Goal: Task Accomplishment & Management: Use online tool/utility

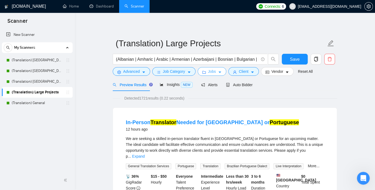
click at [210, 73] on span "Jobs" at bounding box center [212, 71] width 8 height 6
click at [34, 100] on link "(Translation) General" at bounding box center [37, 103] width 51 height 11
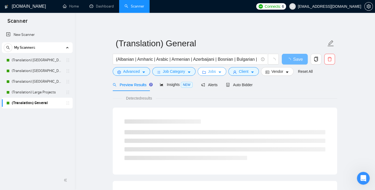
click at [210, 69] on span "Jobs" at bounding box center [212, 71] width 8 height 6
click at [247, 84] on span "Auto Bidder" at bounding box center [239, 85] width 26 height 4
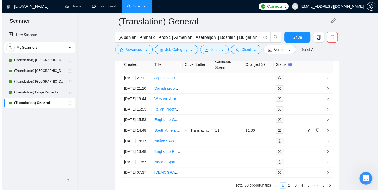
scroll to position [1425, 0]
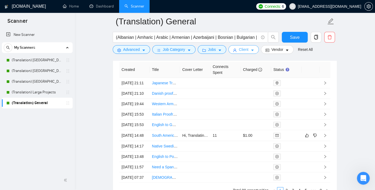
click at [245, 49] on span "Client" at bounding box center [244, 49] width 10 height 6
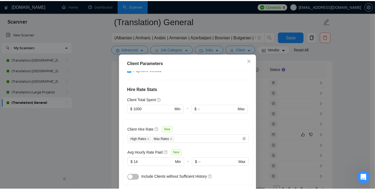
scroll to position [148, 0]
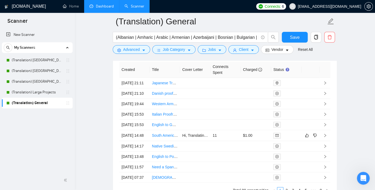
click at [107, 4] on link "Dashboard" at bounding box center [101, 6] width 24 height 5
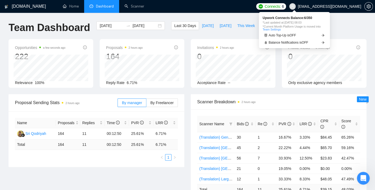
click at [281, 7] on span "Connects:" at bounding box center [273, 6] width 16 height 6
click at [294, 35] on span "Auto Top-Up is OFF" at bounding box center [283, 35] width 28 height 3
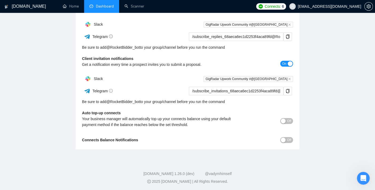
scroll to position [91, 0]
click at [291, 121] on span "Off" at bounding box center [289, 120] width 4 height 6
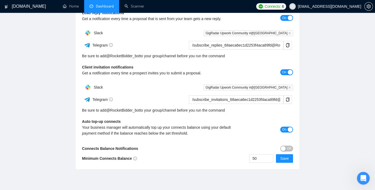
scroll to position [73, 0]
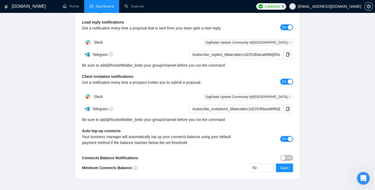
click at [283, 137] on span "On" at bounding box center [284, 139] width 4 height 6
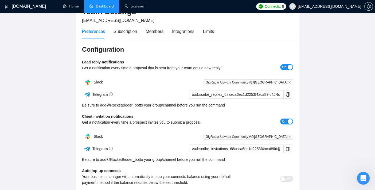
scroll to position [0, 0]
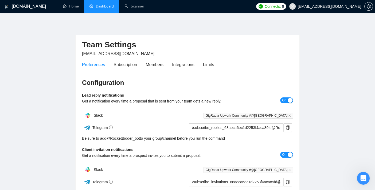
click at [109, 6] on link "Dashboard" at bounding box center [101, 6] width 24 height 5
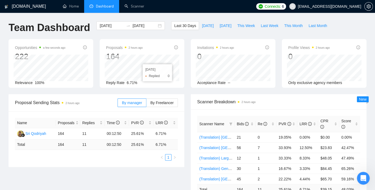
scroll to position [59, 0]
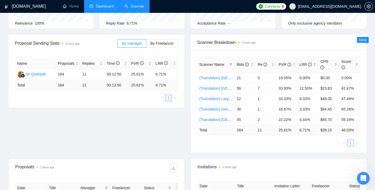
click at [139, 4] on link "Scanner" at bounding box center [134, 6] width 20 height 5
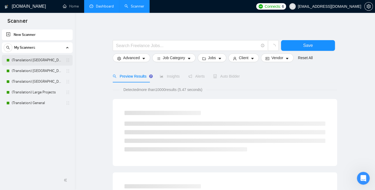
click at [48, 60] on link "(Translation) [GEOGRAPHIC_DATA]" at bounding box center [37, 60] width 51 height 11
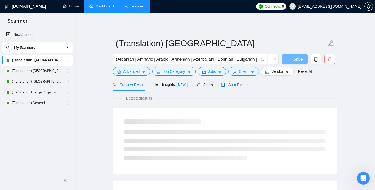
click at [237, 83] on span "Auto Bidder" at bounding box center [234, 85] width 26 height 4
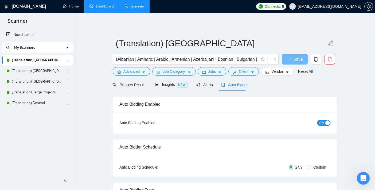
checkbox input "true"
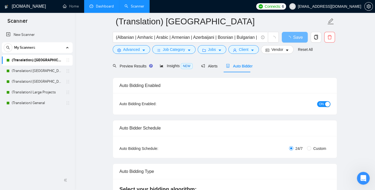
scroll to position [89, 0]
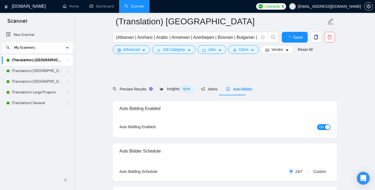
scroll to position [89, 0]
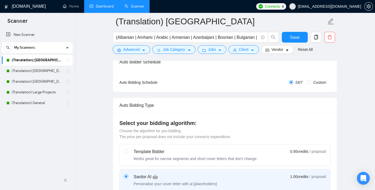
click at [98, 7] on link "Dashboard" at bounding box center [101, 6] width 24 height 5
